Goal: Task Accomplishment & Management: Complete application form

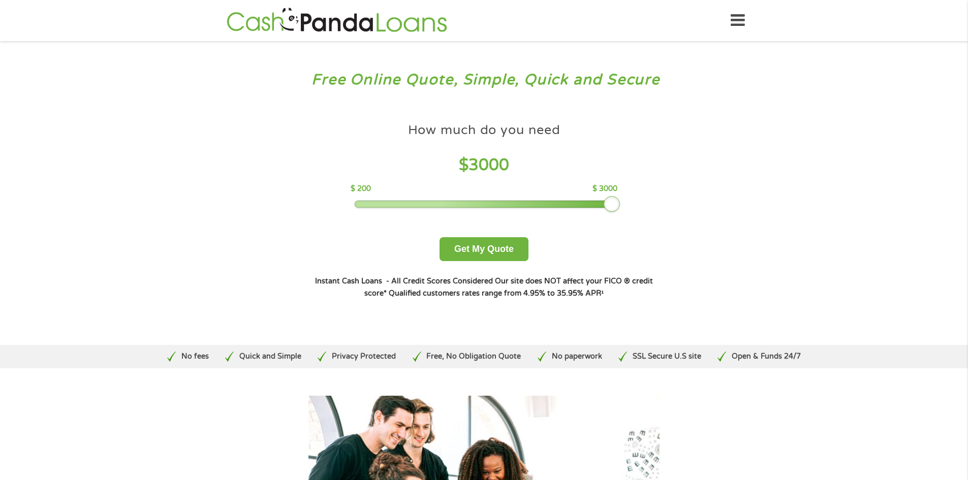
drag, startPoint x: 429, startPoint y: 199, endPoint x: 650, endPoint y: 209, distance: 221.8
click at [650, 209] on div "How much do you need $ 3000 $ 200 $ 3000 Get My Quote" at bounding box center [484, 189] width 356 height 143
click at [482, 250] on button "Get My Quote" at bounding box center [483, 249] width 89 height 24
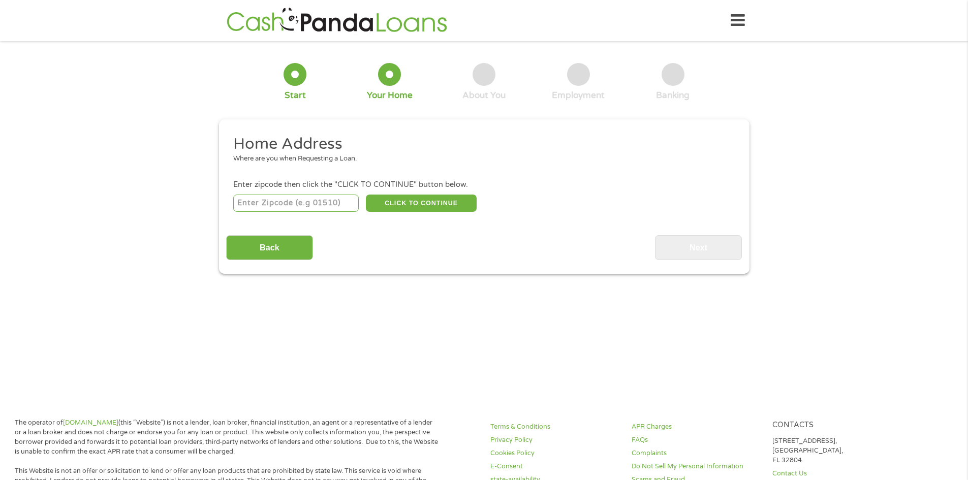
click at [333, 204] on input "number" at bounding box center [295, 203] width 125 height 17
type input "92840"
click at [438, 202] on button "CLICK TO CONTINUE" at bounding box center [421, 203] width 111 height 17
type input "92840"
type input "[GEOGRAPHIC_DATA]"
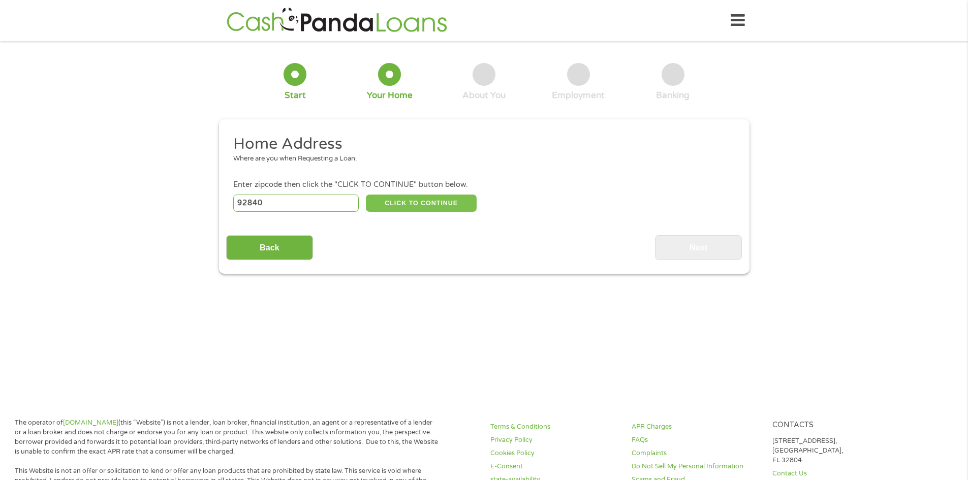
select select "[US_STATE]"
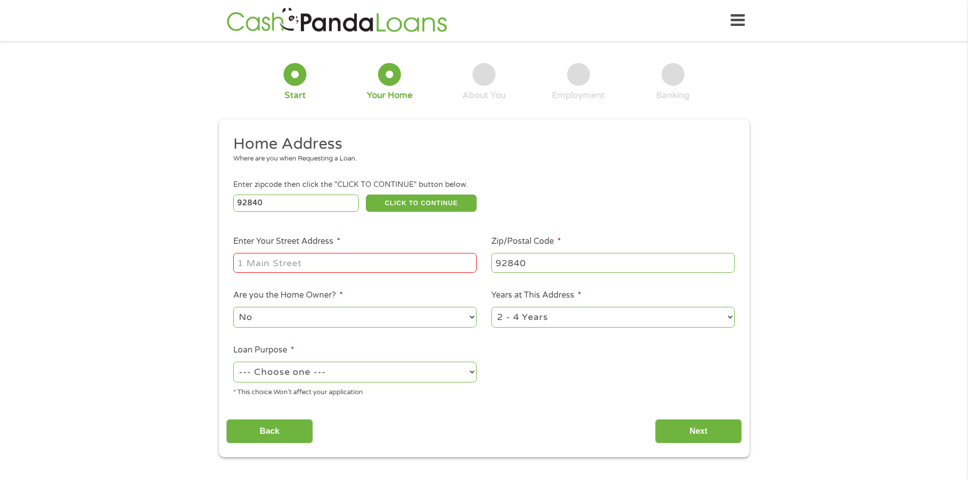
click at [375, 264] on input "Enter Your Street Address *" at bounding box center [354, 262] width 243 height 19
type input "[STREET_ADDRESS]"
click at [585, 321] on select "1 Year or less 1 - 2 Years 2 - 4 Years Over 4 Years" at bounding box center [612, 317] width 243 height 21
click at [491, 307] on select "1 Year or less 1 - 2 Years 2 - 4 Years Over 4 Years" at bounding box center [612, 317] width 243 height 21
click at [339, 375] on select "--- Choose one --- Pay Bills Debt Consolidation Home Improvement Major Purchase…" at bounding box center [354, 372] width 243 height 21
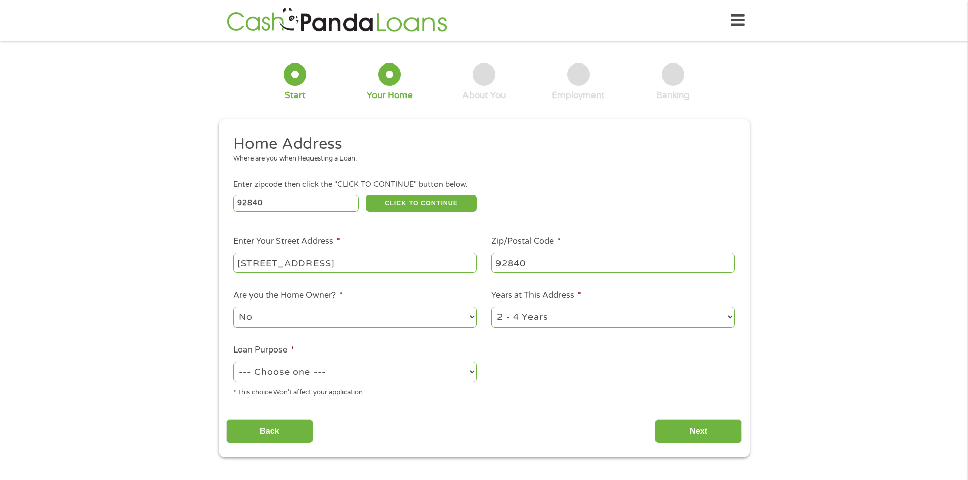
select select "paybills"
click at [233, 362] on select "--- Choose one --- Pay Bills Debt Consolidation Home Improvement Major Purchase…" at bounding box center [354, 372] width 243 height 21
click at [703, 425] on input "Next" at bounding box center [698, 431] width 87 height 25
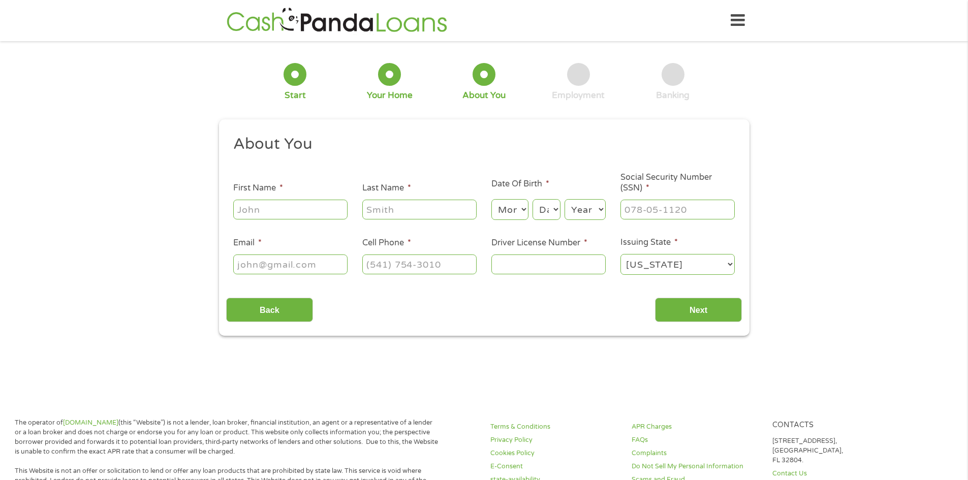
click at [323, 211] on input "First Name *" at bounding box center [290, 209] width 114 height 19
type input "[PERSON_NAME]"
click at [512, 217] on select "Month 1 2 3 4 5 6 7 8 9 10 11 12" at bounding box center [509, 209] width 37 height 21
click at [491, 199] on select "Month 1 2 3 4 5 6 7 8 9 10 11 12" at bounding box center [509, 209] width 37 height 21
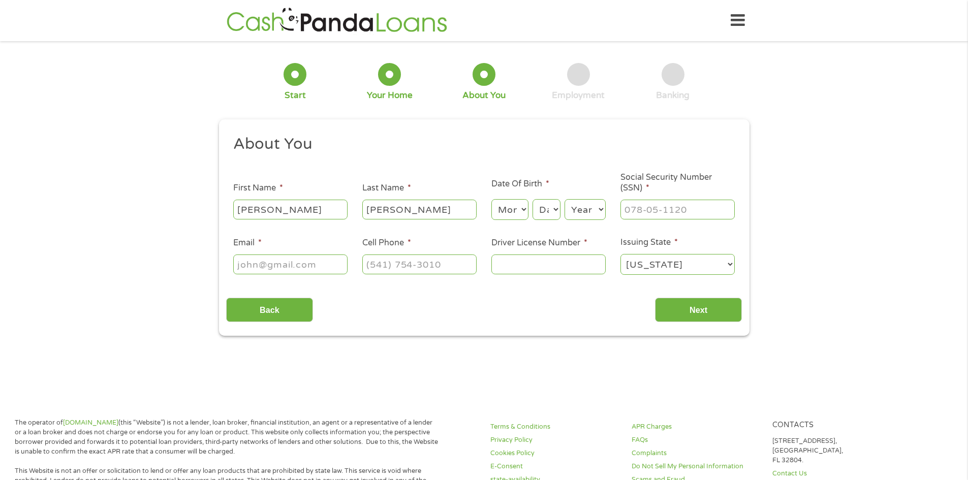
click at [511, 194] on div "Month Month 1 2 3 4 5 6 7 8 9 10 11 12 Day Day 1 2 3 4 5 6 7 8 9 10 11 12 13 14…" at bounding box center [548, 208] width 114 height 28
click at [506, 220] on ul "About You This field is hidden when viewing the form Title * --- Choose one ---…" at bounding box center [484, 209] width 516 height 150
click at [515, 206] on select "Month 1 2 3 4 5 6 7 8 9 10 11 12" at bounding box center [509, 209] width 37 height 21
select select "1"
click at [491, 199] on select "Month 1 2 3 4 5 6 7 8 9 10 11 12" at bounding box center [509, 209] width 37 height 21
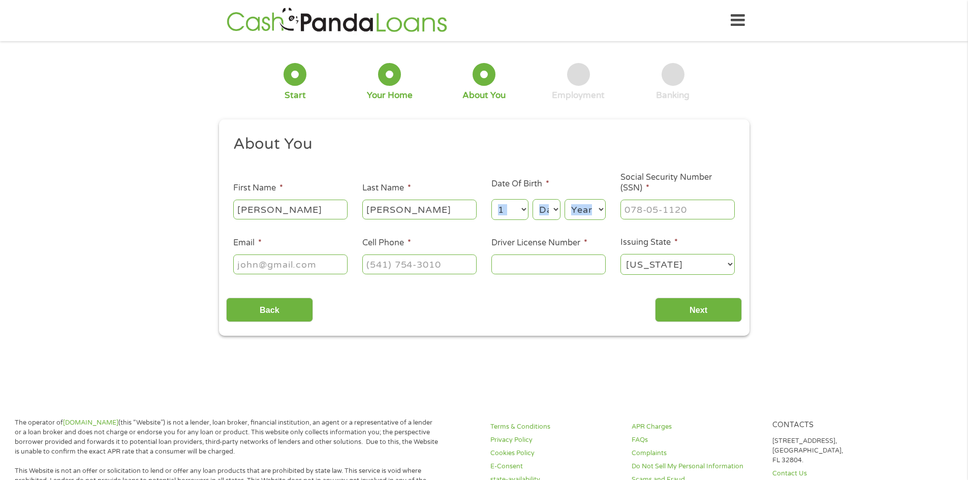
click at [547, 208] on select "Day 1 2 3 4 5 6 7 8 9 10 11 12 13 14 15 16 17 18 19 20 21 22 23 24 25 26 27 28 …" at bounding box center [545, 209] width 27 height 21
select select "3"
click at [532, 199] on select "Day 1 2 3 4 5 6 7 8 9 10 11 12 13 14 15 16 17 18 19 20 21 22 23 24 25 26 27 28 …" at bounding box center [545, 209] width 27 height 21
click at [589, 208] on select "Year [DATE] 2006 2005 2004 2003 2002 2001 2000 1999 1998 1997 1996 1995 1994 19…" at bounding box center [584, 209] width 41 height 21
select select "1985"
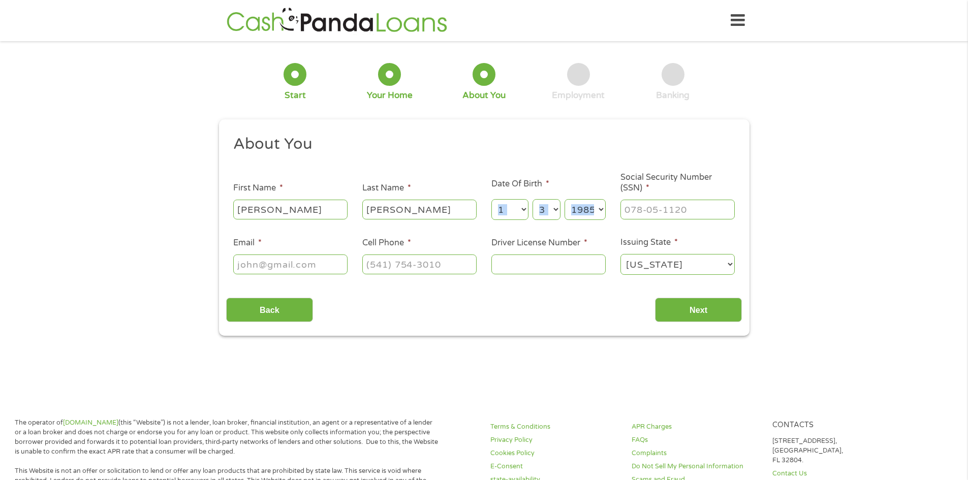
click at [564, 199] on select "Year [DATE] 2006 2005 2004 2003 2002 2001 2000 1999 1998 1997 1996 1995 1994 19…" at bounding box center [584, 209] width 41 height 21
click at [651, 207] on input "___-__-____" at bounding box center [677, 209] width 114 height 19
type input "623-34-3260"
click at [286, 267] on input "Email *" at bounding box center [290, 264] width 114 height 19
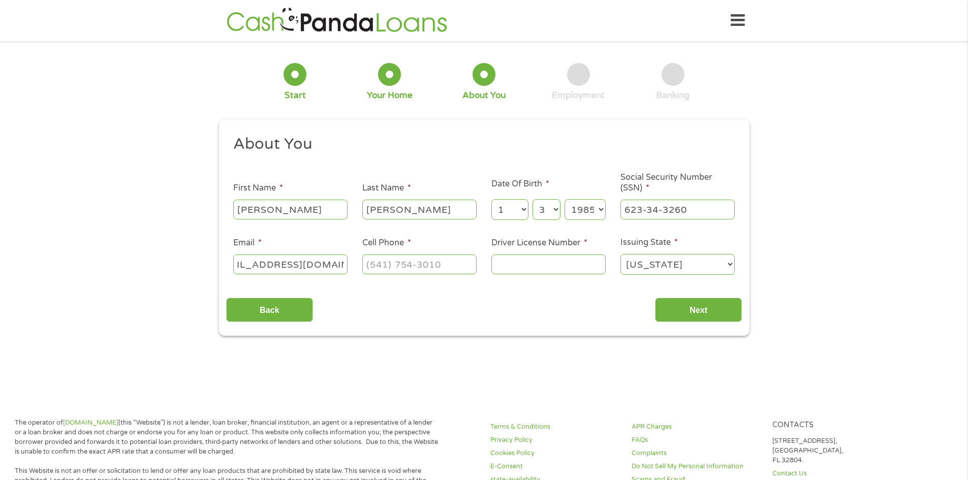
type input "[EMAIL_ADDRESS][DOMAIN_NAME]"
type input "[PHONE_NUMBER]"
type input "D5560911"
click at [698, 306] on input "Next" at bounding box center [698, 310] width 87 height 25
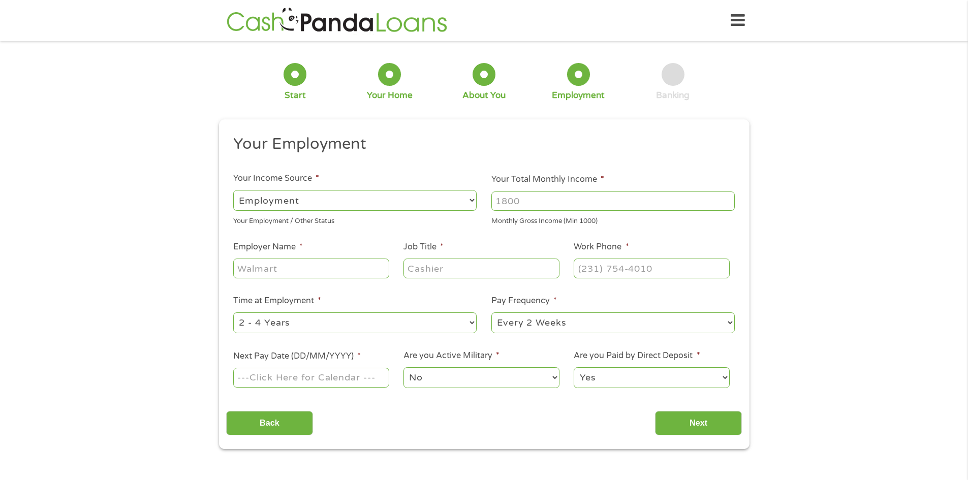
scroll to position [4, 4]
click at [458, 200] on select "--- Choose one --- Employment [DEMOGRAPHIC_DATA] Benefits" at bounding box center [354, 200] width 243 height 21
select select "selfEmployed"
click at [233, 190] on select "--- Choose one --- Employment [DEMOGRAPHIC_DATA] Benefits" at bounding box center [354, 200] width 243 height 21
click at [576, 200] on input "Your Total Monthly Income *" at bounding box center [612, 201] width 243 height 19
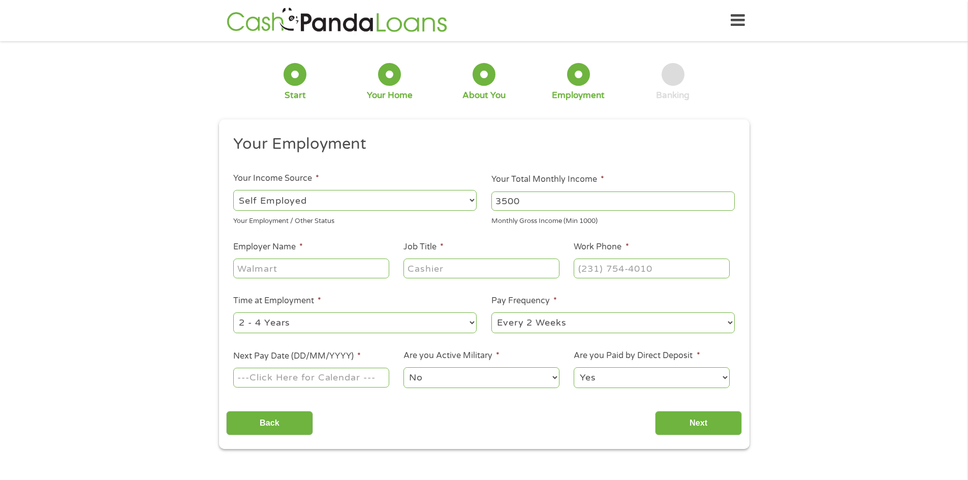
type input "3500"
click at [361, 263] on input "Employer Name *" at bounding box center [310, 268] width 155 height 19
type input "Frostfire Productions LLC"
type input "Manager"
type input "[PHONE_NUMBER]"
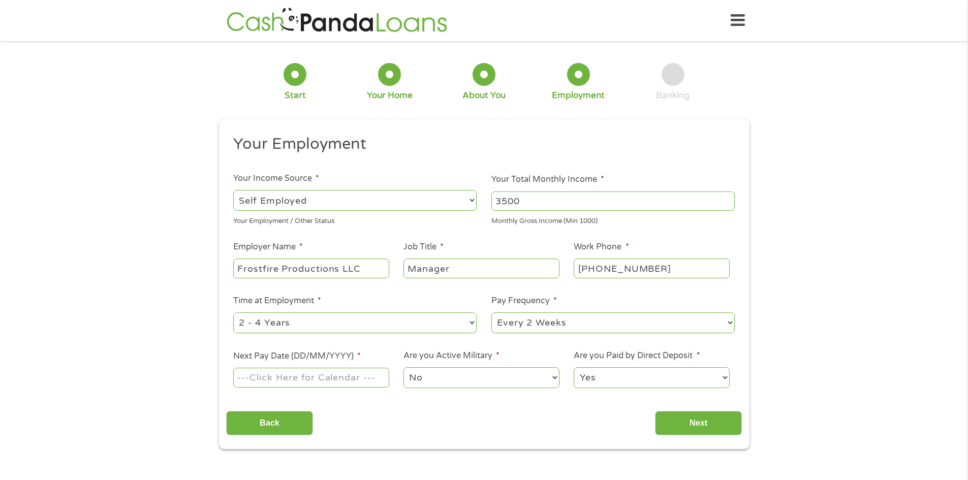
click at [385, 328] on select "--- Choose one --- 1 Year or less 1 - 2 Years 2 - 4 Years Over 4 Years" at bounding box center [354, 322] width 243 height 21
select select "12months"
click at [233, 312] on select "--- Choose one --- 1 Year or less 1 - 2 Years 2 - 4 Years Over 4 Years" at bounding box center [354, 322] width 243 height 21
click at [629, 323] on select "--- Choose one --- Every 2 Weeks Every Week Monthly Semi-Monthly" at bounding box center [612, 322] width 243 height 21
select select "monthly"
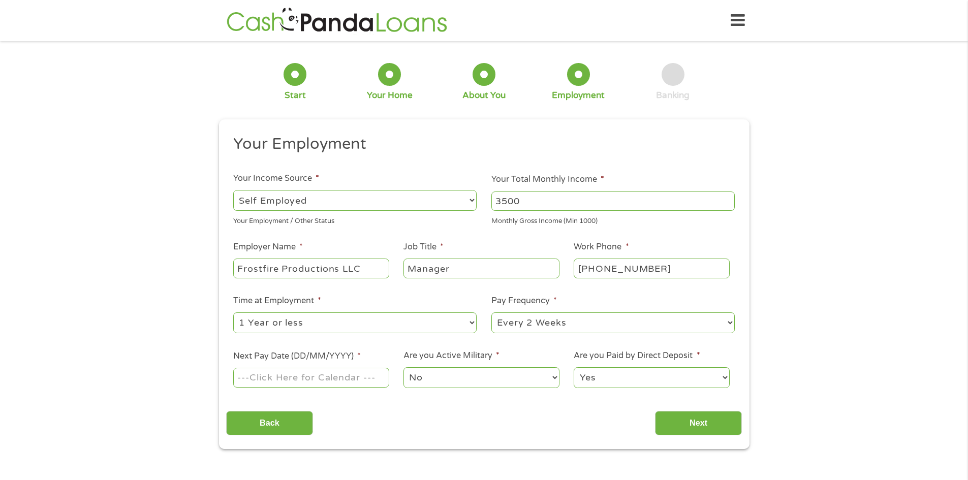
click at [491, 312] on select "--- Choose one --- Every 2 Weeks Every Week Monthly Semi-Monthly" at bounding box center [612, 322] width 243 height 21
click at [279, 376] on input "Next Pay Date (DD/MM/YYYY) *" at bounding box center [310, 377] width 155 height 19
type input "[DATE]"
click at [502, 378] on select "No Yes" at bounding box center [480, 377] width 155 height 21
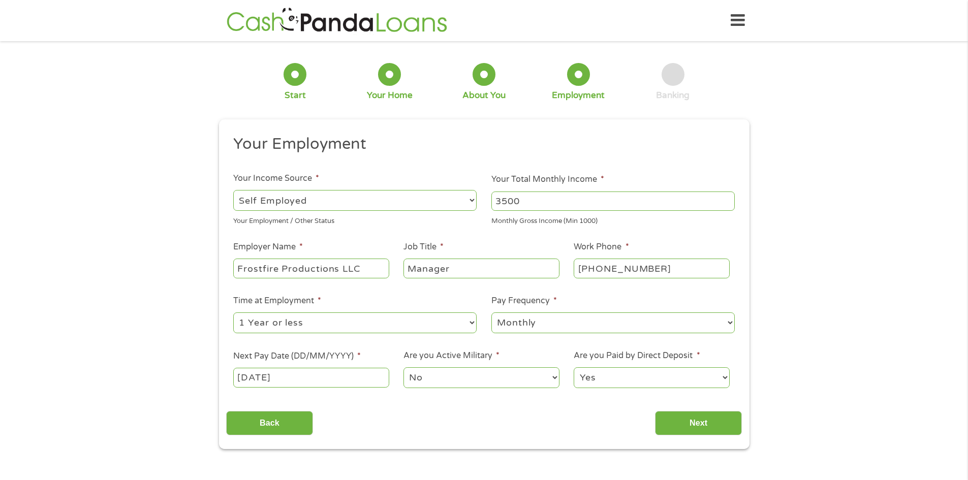
click at [648, 380] on select "Yes No" at bounding box center [651, 377] width 155 height 21
click at [648, 379] on select "Yes No" at bounding box center [651, 377] width 155 height 21
click at [689, 426] on input "Next" at bounding box center [698, 423] width 87 height 25
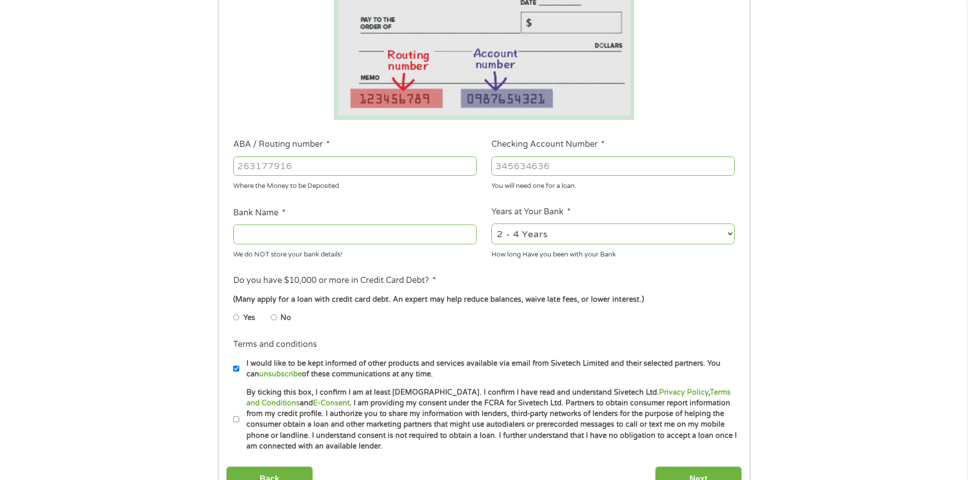
scroll to position [152, 0]
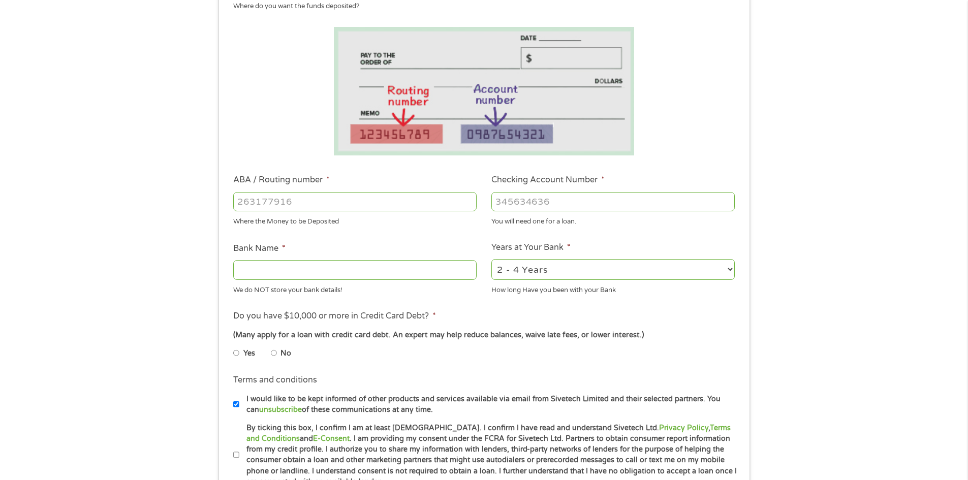
click at [340, 207] on input "ABA / Routing number *" at bounding box center [354, 201] width 243 height 19
type input "256074974"
type input "NAVY FEDERAL CREDIT UNION"
type input "256074974"
click at [812, 204] on div "1 Start 2 Your Home 3 About You 4 Employment 5 Banking 6 This field is hidden w…" at bounding box center [484, 218] width 968 height 644
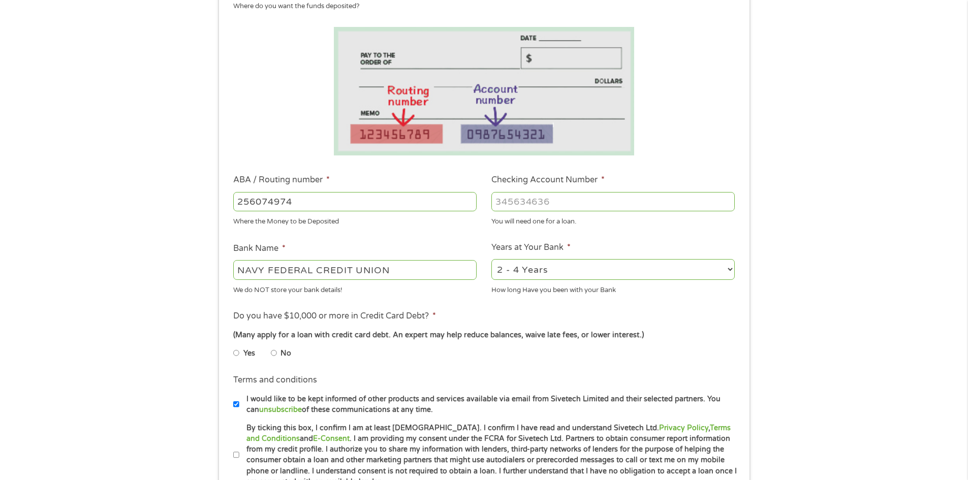
click at [578, 200] on input "Checking Account Number *" at bounding box center [612, 201] width 243 height 19
type input "7198408077"
click at [612, 272] on select "2 - 4 Years 6 - 12 Months 1 - 2 Years Over 4 Years" at bounding box center [612, 269] width 243 height 21
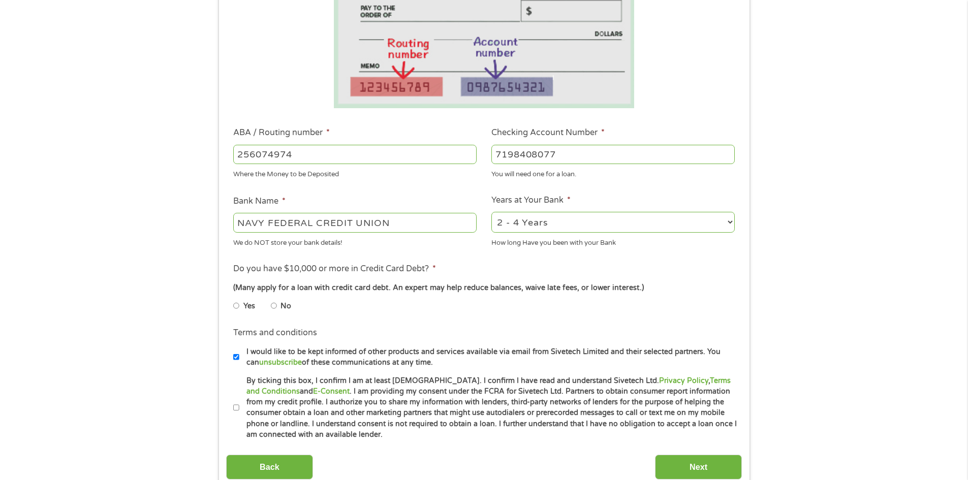
scroll to position [203, 0]
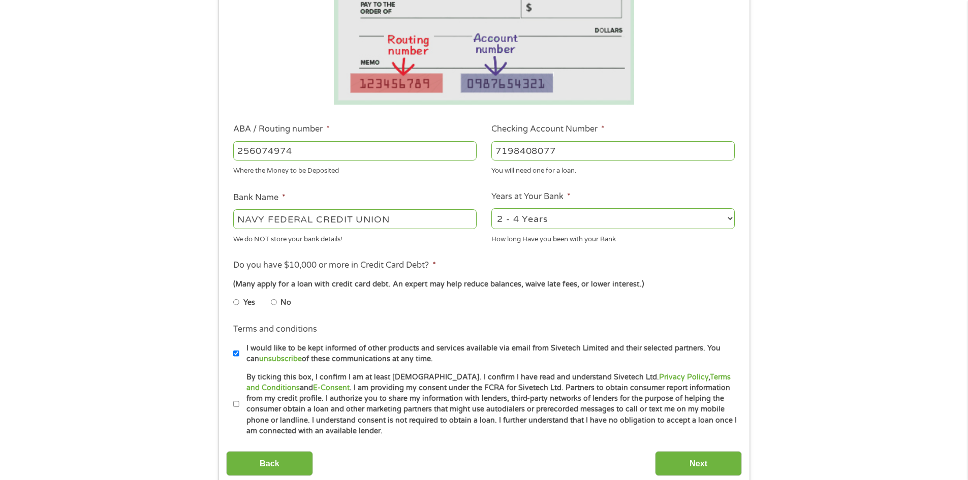
click at [275, 304] on input "No" at bounding box center [274, 302] width 6 height 16
radio input "true"
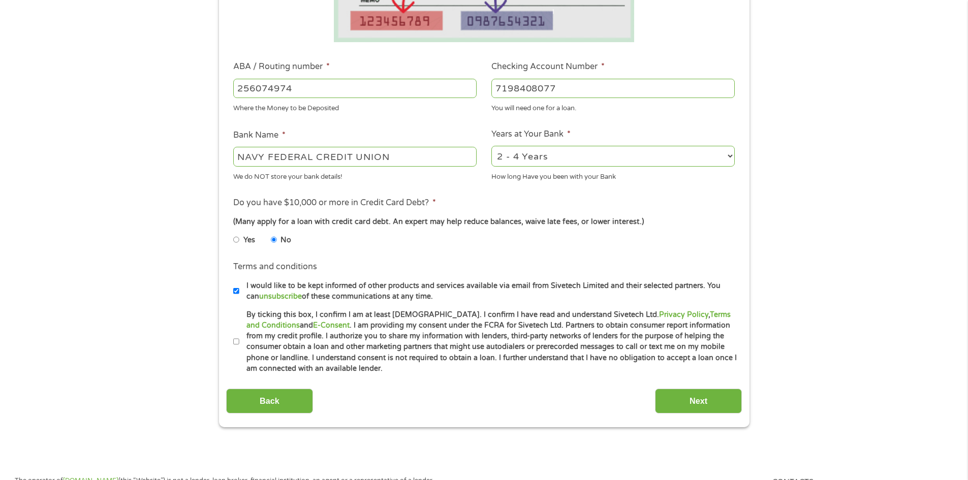
scroll to position [356, 0]
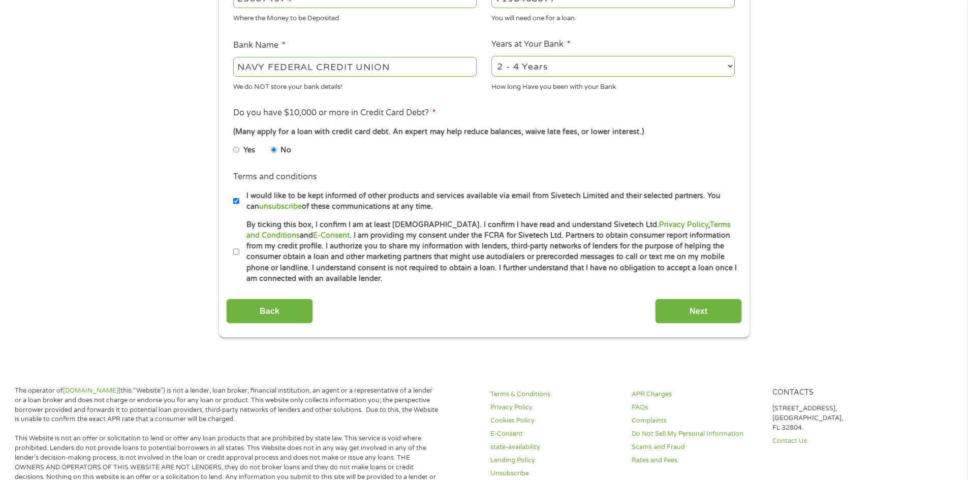
click at [233, 251] on li "Terms and conditions * By ticking this box, I confirm I am at least [DEMOGRAPHI…" at bounding box center [484, 251] width 516 height 65
click at [237, 253] on input "By ticking this box, I confirm I am at least [DEMOGRAPHIC_DATA]. I confirm I ha…" at bounding box center [236, 252] width 6 height 16
checkbox input "true"
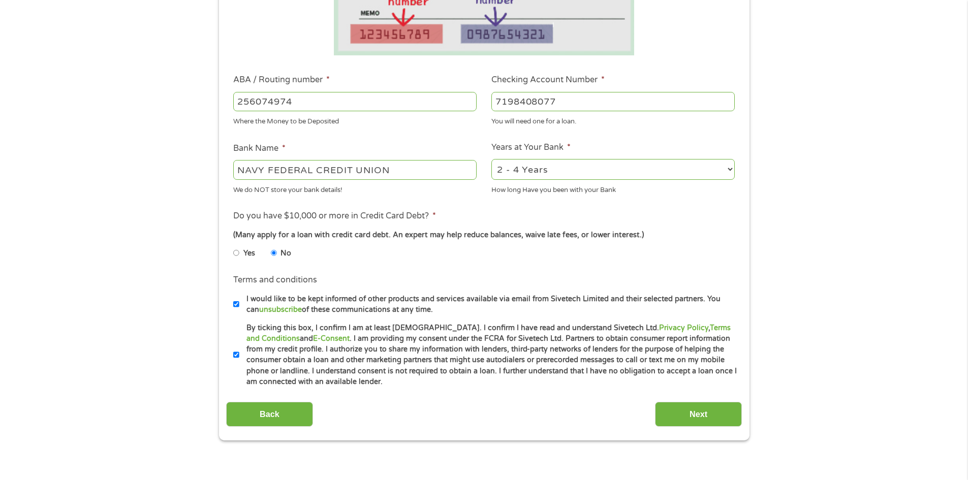
scroll to position [254, 0]
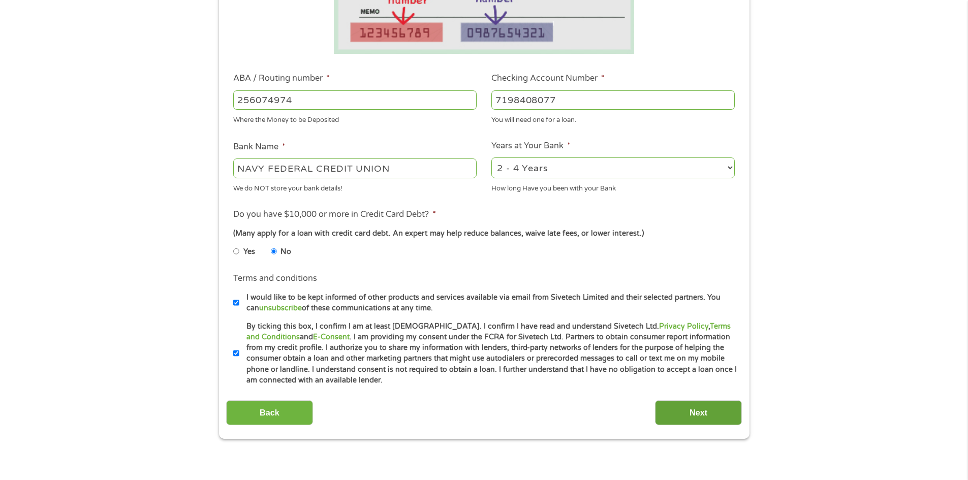
click at [693, 420] on input "Next" at bounding box center [698, 412] width 87 height 25
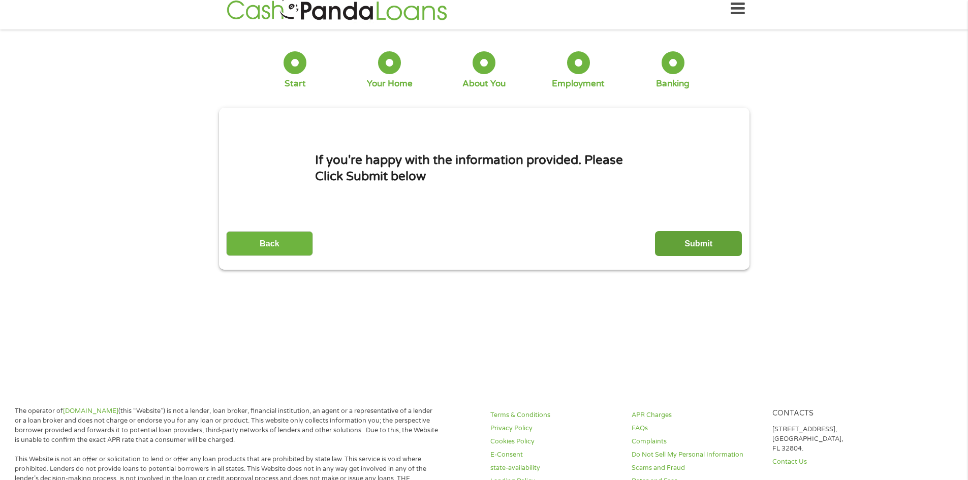
scroll to position [0, 0]
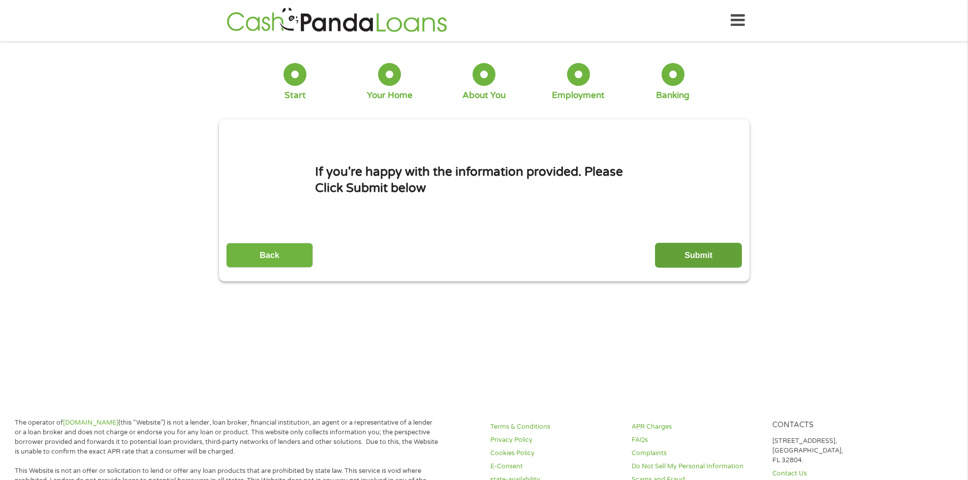
click at [704, 262] on input "Submit" at bounding box center [698, 255] width 87 height 25
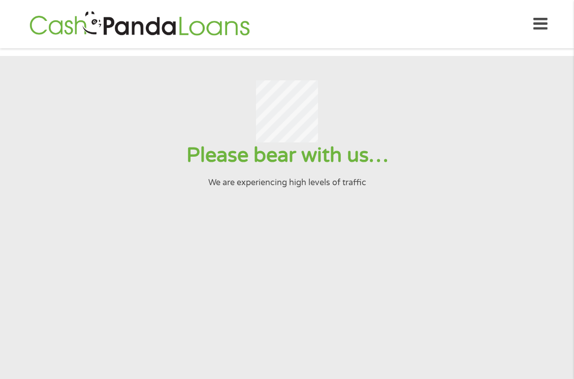
drag, startPoint x: 495, startPoint y: 64, endPoint x: 508, endPoint y: 43, distance: 24.7
click at [495, 64] on section "Please bear with us… We are experiencing high levels of traffic" at bounding box center [287, 227] width 574 height 343
click at [442, 80] on div at bounding box center [286, 111] width 549 height 62
click at [227, 88] on div at bounding box center [286, 111] width 549 height 62
click at [455, 272] on section "Please bear with us… We are experiencing high levels of traffic" at bounding box center [287, 227] width 574 height 343
